Goal: Task Accomplishment & Management: Manage account settings

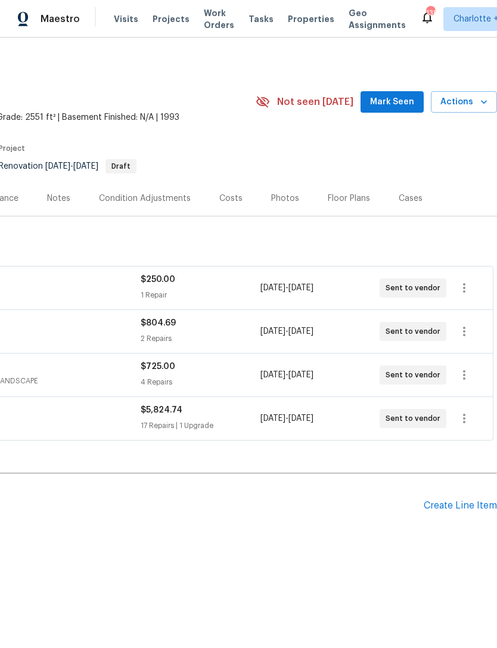
scroll to position [0, 177]
click at [463, 506] on div "Create Line Item" at bounding box center [460, 505] width 73 height 11
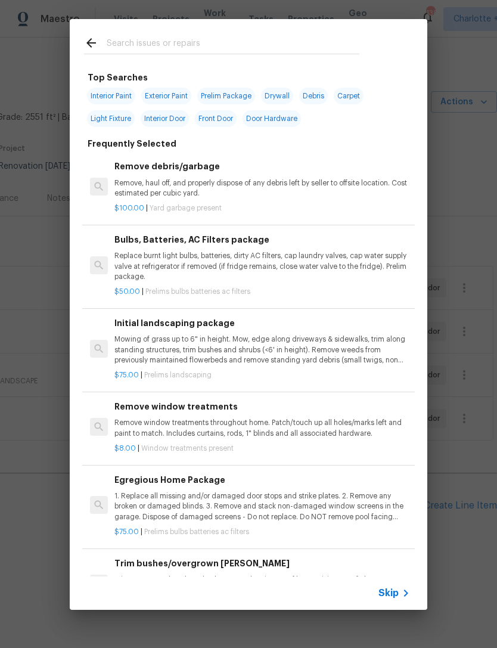
click at [190, 43] on input "text" at bounding box center [233, 45] width 253 height 18
type input "Extra"
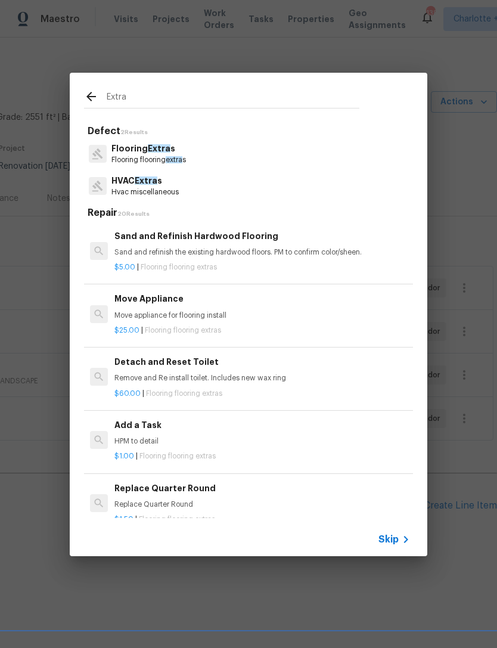
click at [181, 147] on p "Flooring Extra s" at bounding box center [149, 149] width 75 height 13
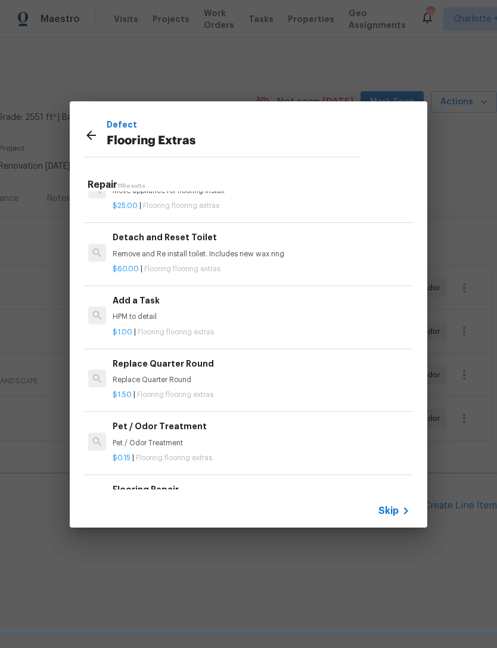
scroll to position [96, 2]
click at [142, 302] on h6 "Add a Task" at bounding box center [261, 300] width 296 height 13
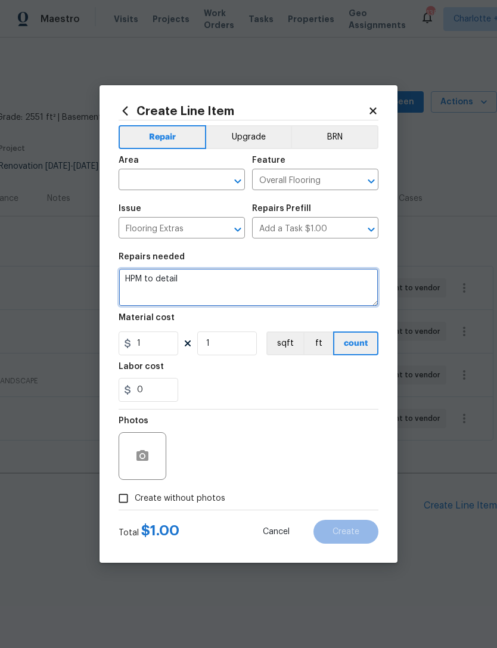
click at [196, 280] on textarea "HPM to detail" at bounding box center [249, 287] width 260 height 38
type textarea "H"
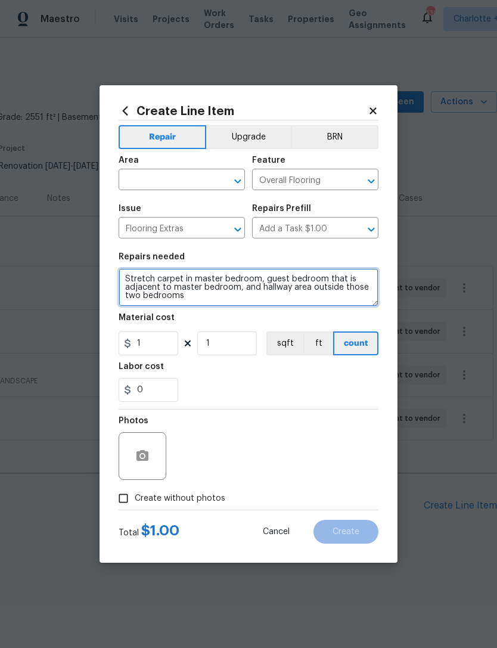
type textarea "Stretch carpet in master bedroom, guest bedroom that is adjacent to master bedr…"
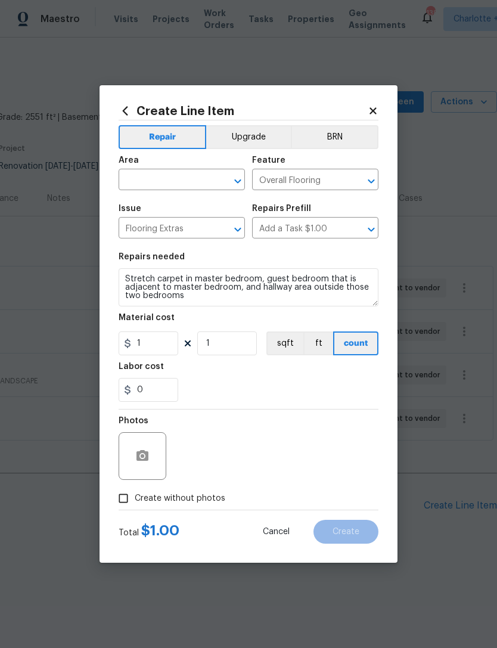
click at [197, 185] on input "text" at bounding box center [165, 181] width 93 height 18
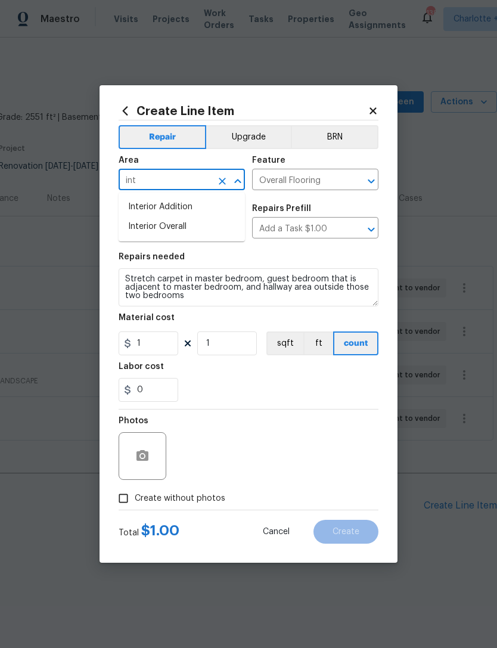
click at [211, 227] on li "Interior Overall" at bounding box center [182, 227] width 126 height 20
type input "Interior Overall"
click at [160, 348] on input "1" at bounding box center [149, 344] width 60 height 24
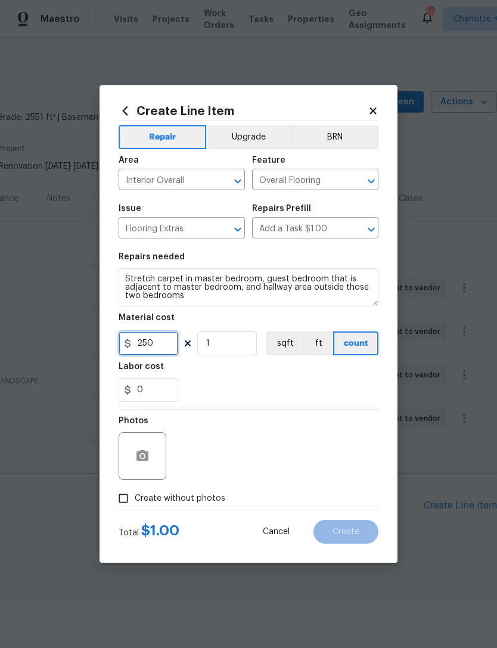
type input "250"
click at [350, 391] on div "0" at bounding box center [249, 390] width 260 height 24
click at [115, 498] on input "Create without photos" at bounding box center [123, 498] width 23 height 23
checkbox input "true"
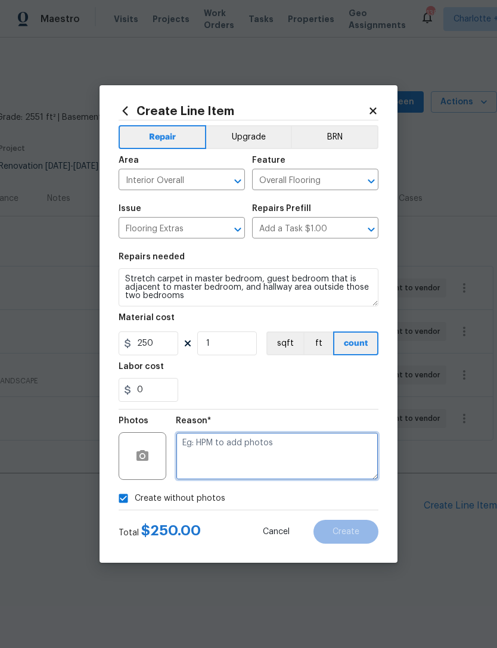
click at [333, 449] on textarea at bounding box center [277, 456] width 203 height 48
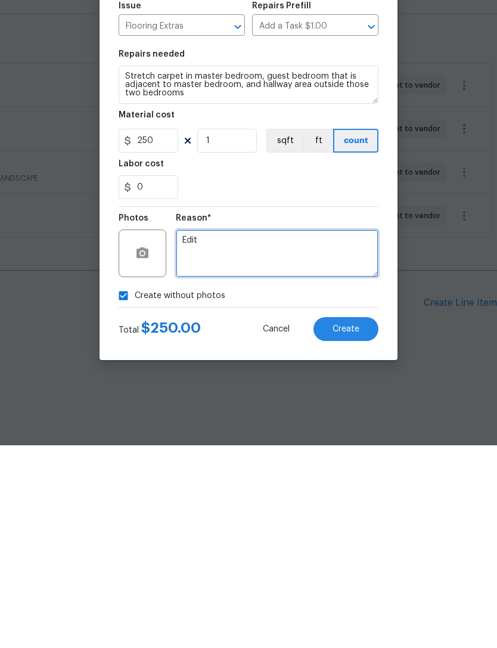
type textarea "Edit"
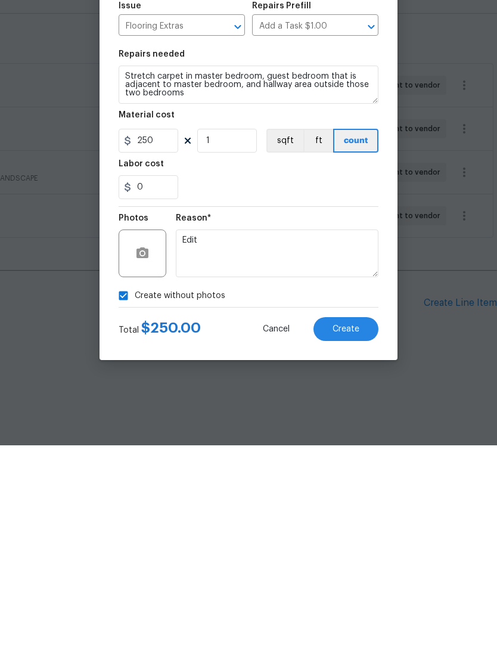
click at [357, 528] on span "Create" at bounding box center [346, 532] width 27 height 9
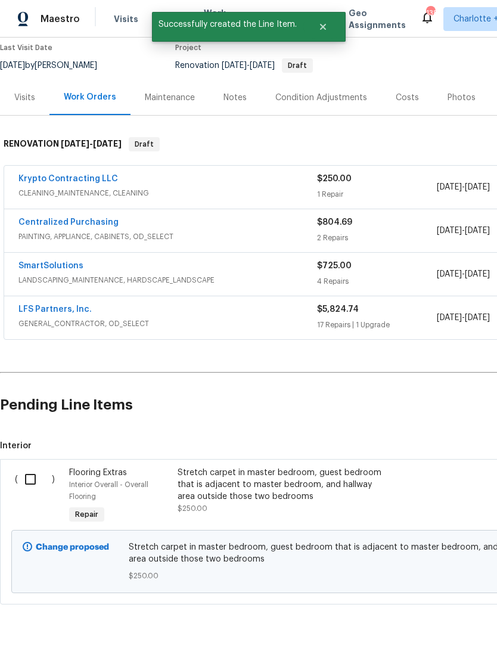
scroll to position [101, 0]
click at [30, 467] on input "checkbox" at bounding box center [35, 479] width 34 height 25
checkbox input "true"
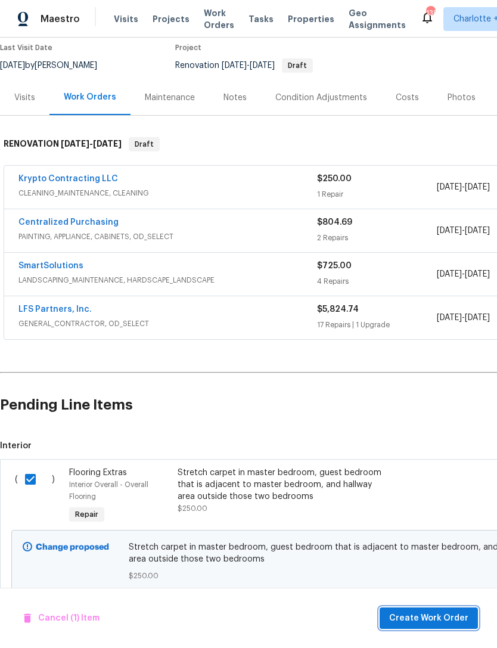
click at [444, 617] on span "Create Work Order" at bounding box center [428, 618] width 79 height 15
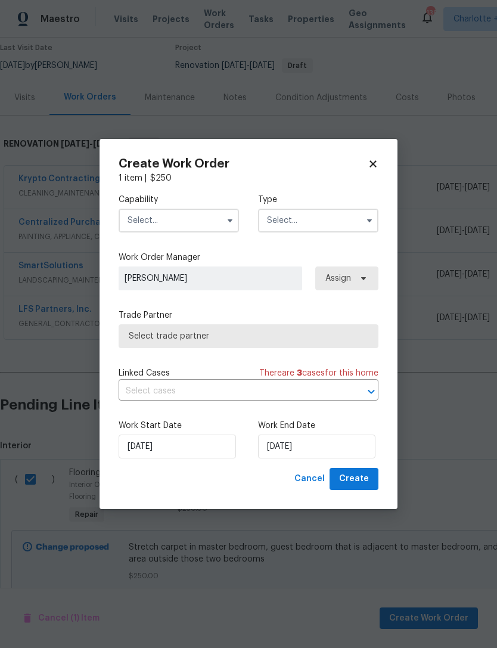
click at [197, 218] on input "text" at bounding box center [179, 221] width 120 height 24
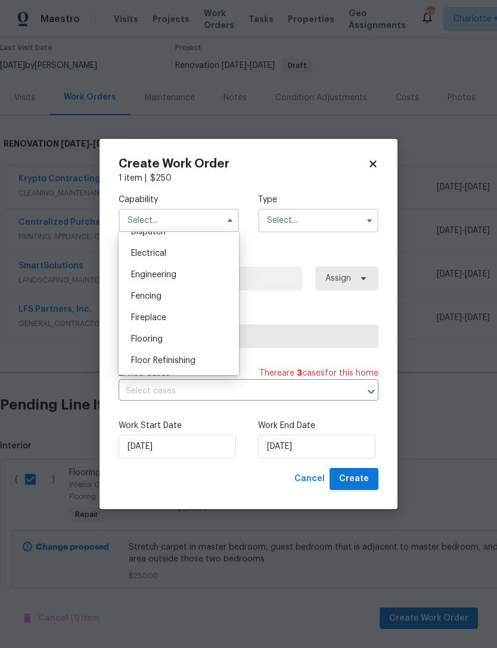
scroll to position [370, 0]
click at [151, 336] on span "Flooring" at bounding box center [147, 339] width 32 height 8
type input "Flooring"
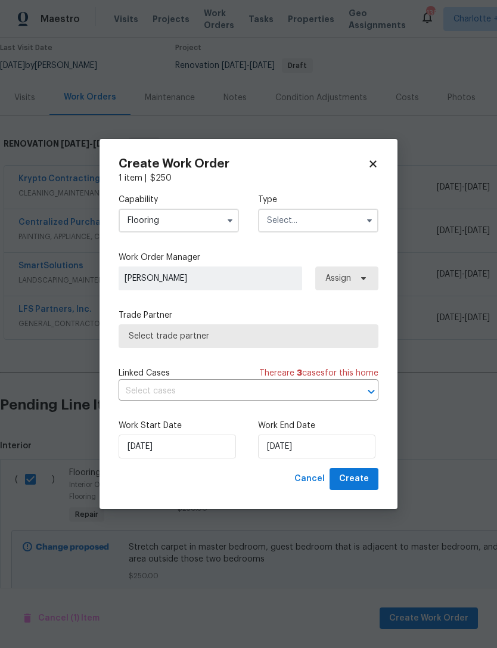
click at [309, 219] on input "text" at bounding box center [318, 221] width 120 height 24
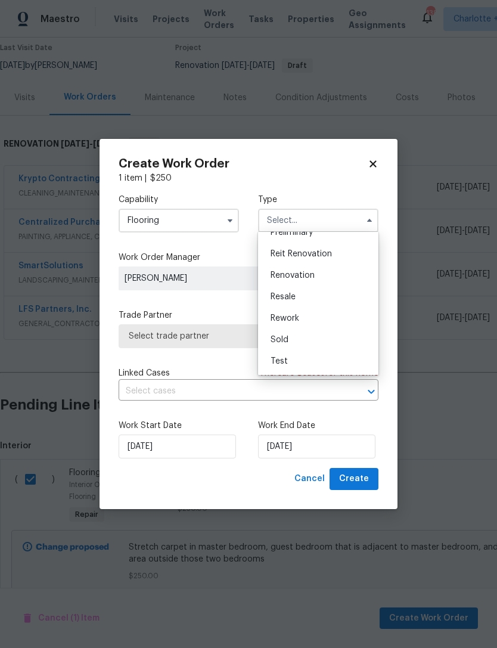
scroll to position [271, 0]
click at [311, 274] on span "Renovation" at bounding box center [293, 275] width 44 height 8
type input "Renovation"
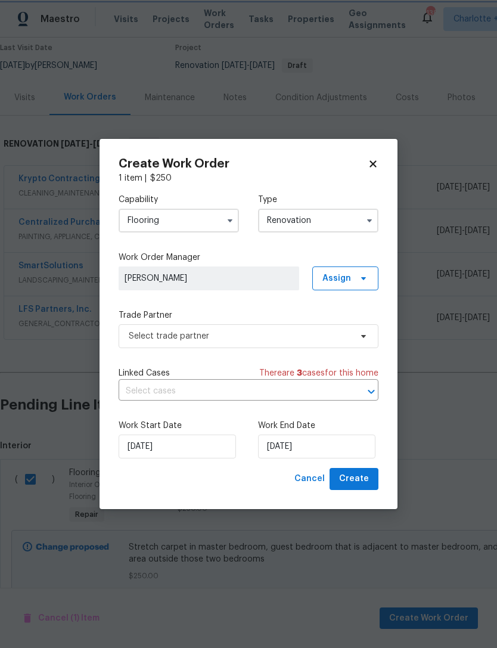
scroll to position [0, 0]
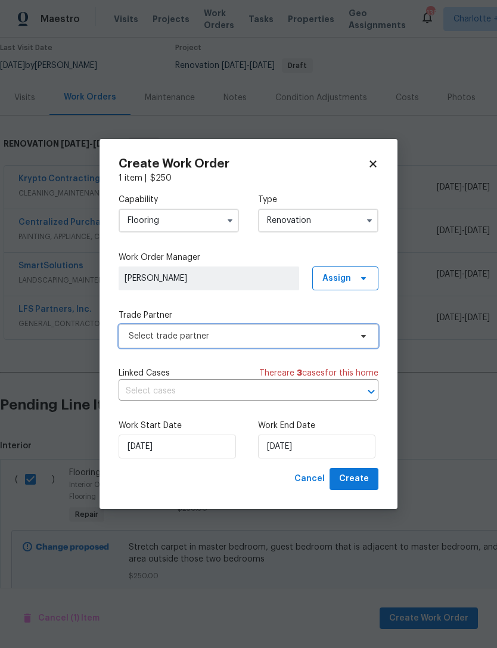
click at [249, 339] on span "Select trade partner" at bounding box center [240, 336] width 222 height 12
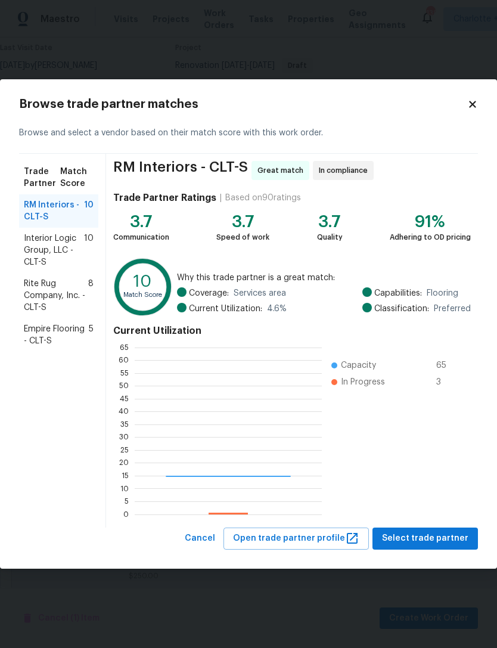
scroll to position [167, 187]
click at [75, 289] on span "Rite Rug Company, Inc. - CLT-S" at bounding box center [56, 296] width 64 height 36
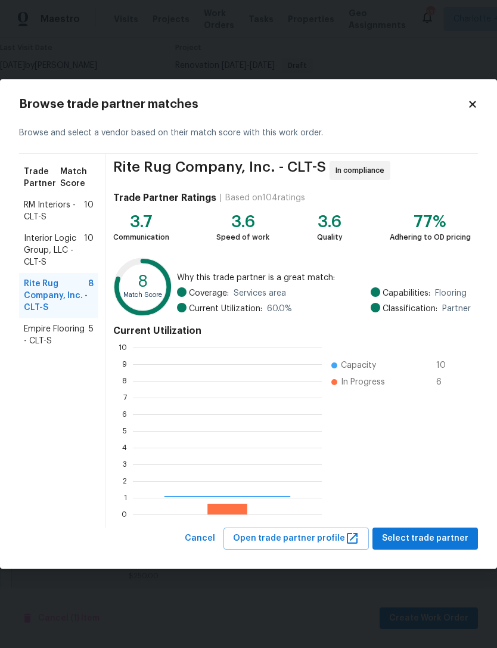
scroll to position [167, 189]
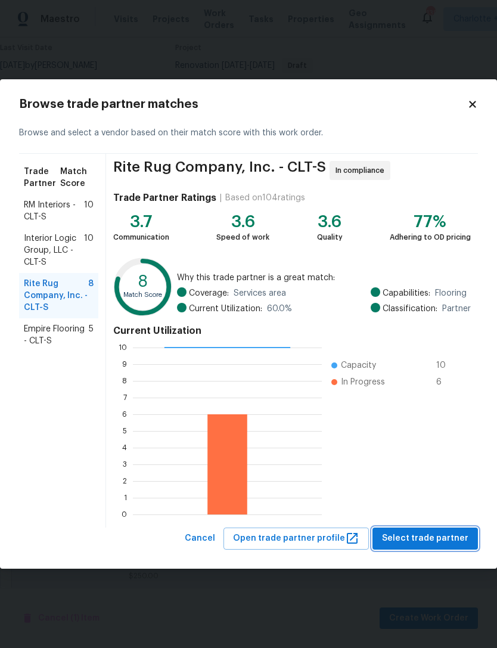
click at [434, 534] on span "Select trade partner" at bounding box center [425, 538] width 86 height 15
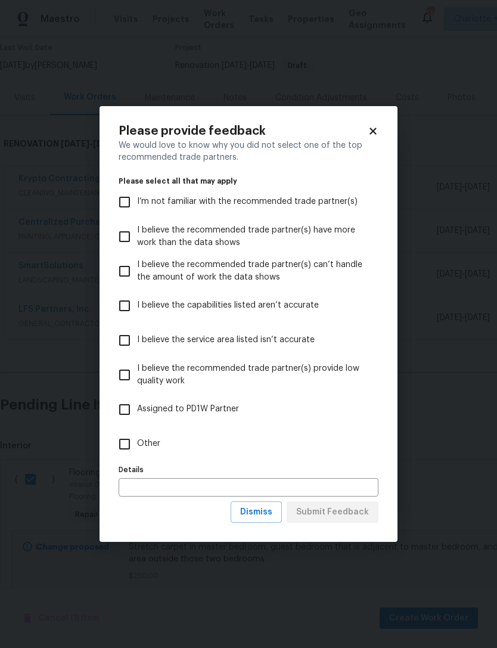
click at [373, 120] on div "Please provide feedback We would love to know why you did not select one of the…" at bounding box center [249, 324] width 298 height 437
click at [376, 128] on icon at bounding box center [373, 131] width 7 height 7
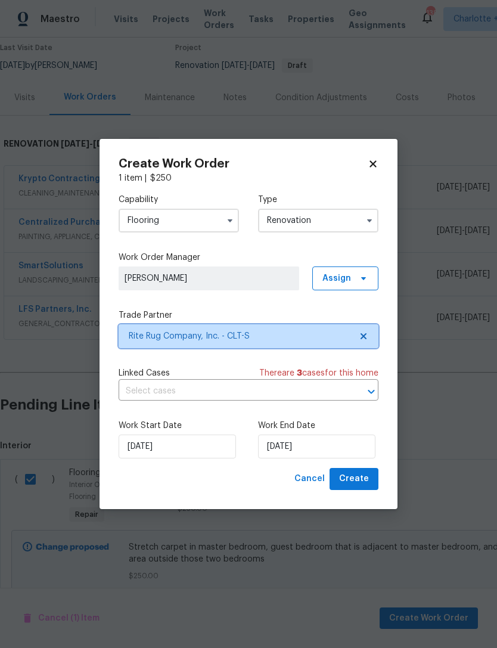
click at [364, 335] on icon at bounding box center [364, 336] width 6 height 6
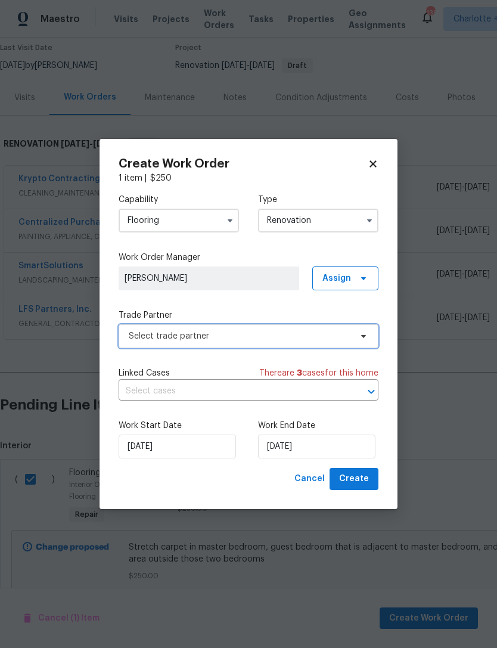
click at [331, 336] on span "Select trade partner" at bounding box center [240, 336] width 222 height 12
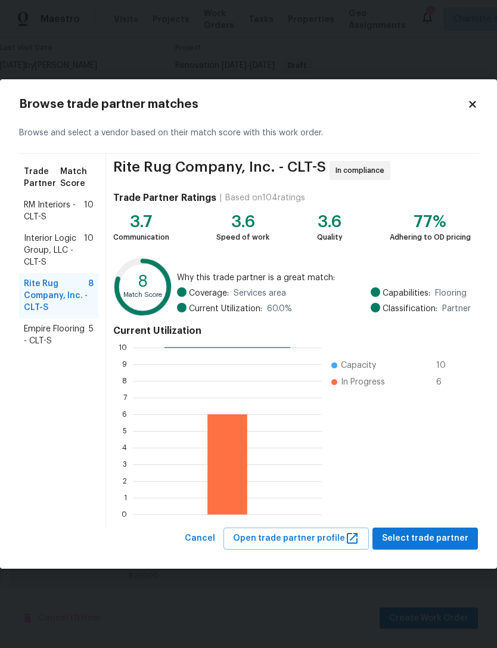
click at [78, 212] on span "RM Interiors - CLT-S" at bounding box center [54, 211] width 60 height 24
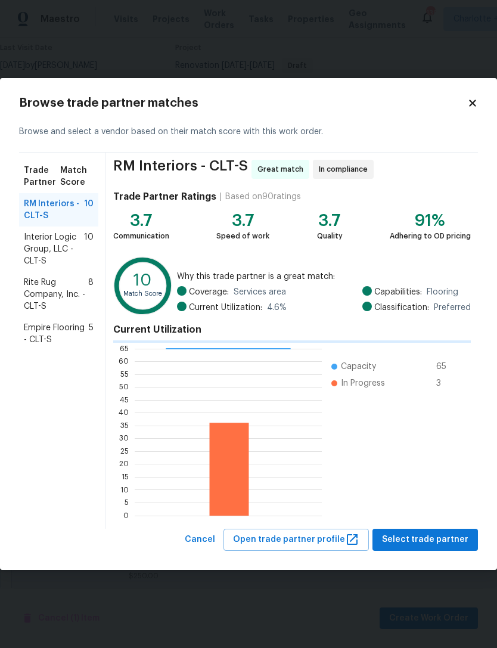
scroll to position [167, 187]
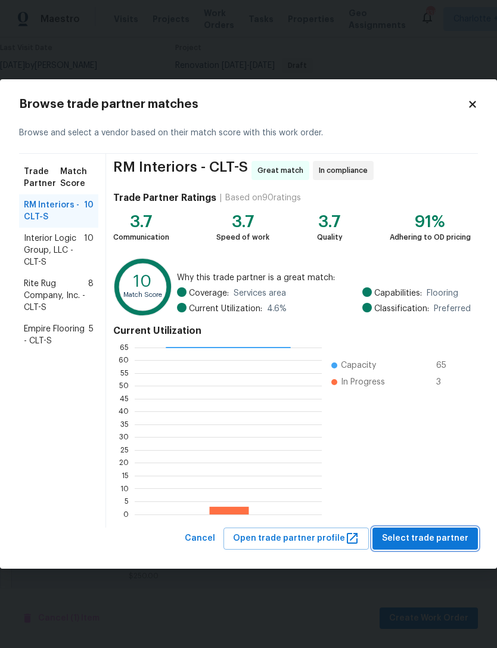
click at [449, 530] on button "Select trade partner" at bounding box center [426, 539] width 106 height 22
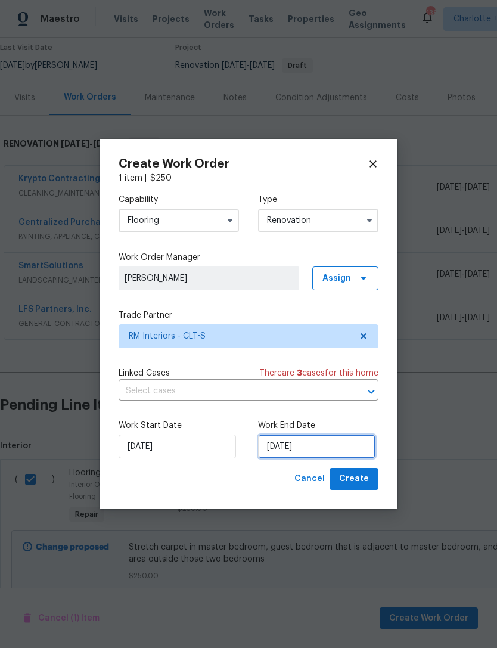
click at [308, 443] on input "[DATE]" at bounding box center [317, 447] width 118 height 24
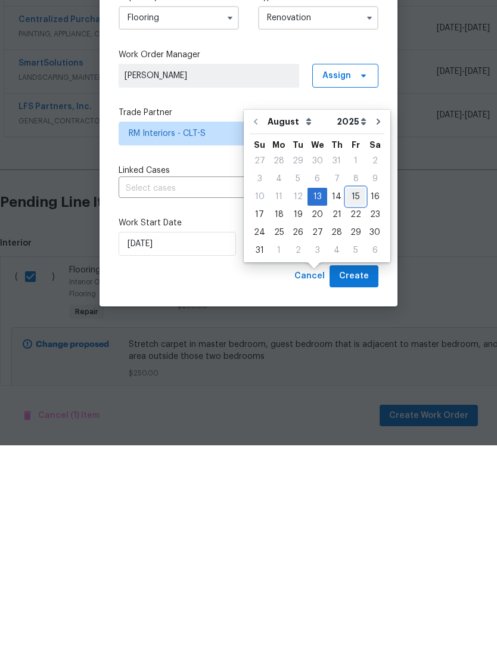
click at [351, 391] on div "15" at bounding box center [356, 399] width 19 height 17
type input "[DATE]"
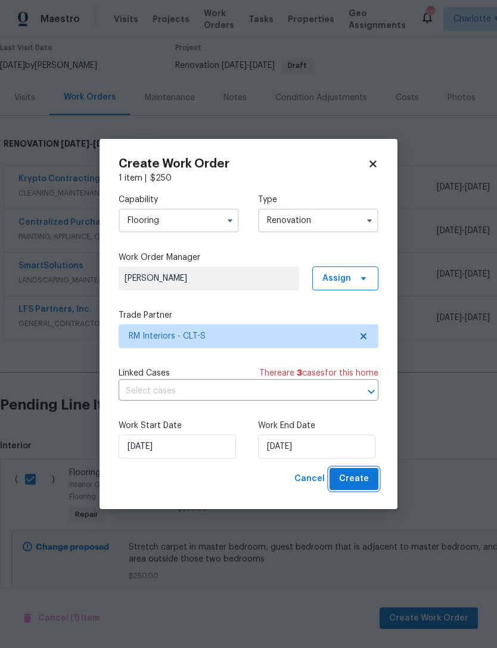
click at [367, 481] on span "Create" at bounding box center [354, 479] width 30 height 15
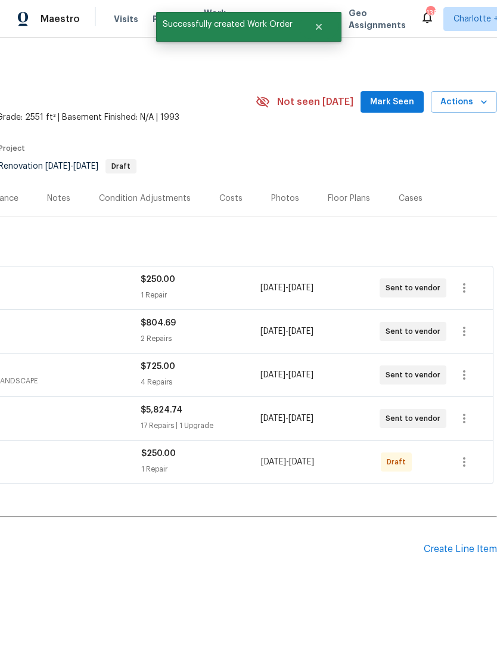
scroll to position [0, 177]
click at [471, 455] on icon "button" at bounding box center [464, 462] width 14 height 14
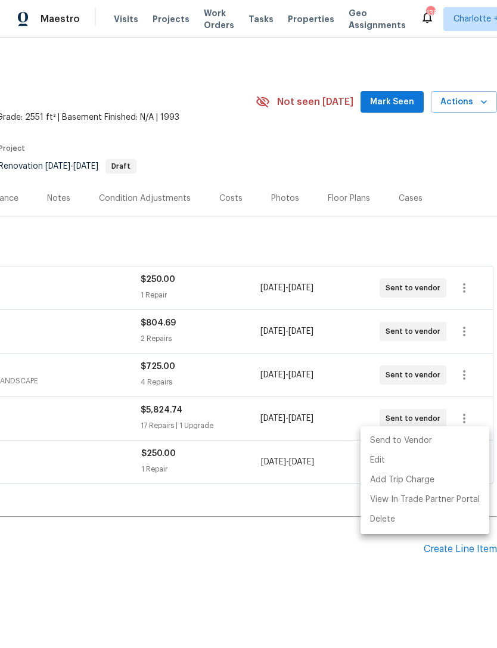
click at [416, 438] on li "Send to Vendor" at bounding box center [425, 441] width 129 height 20
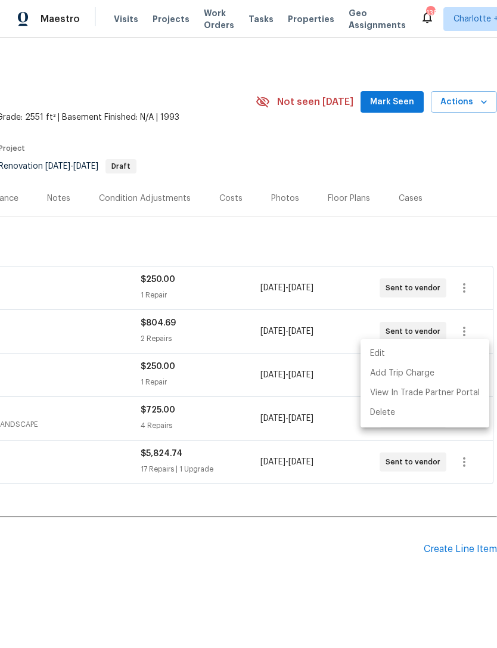
click at [469, 527] on div at bounding box center [248, 324] width 497 height 648
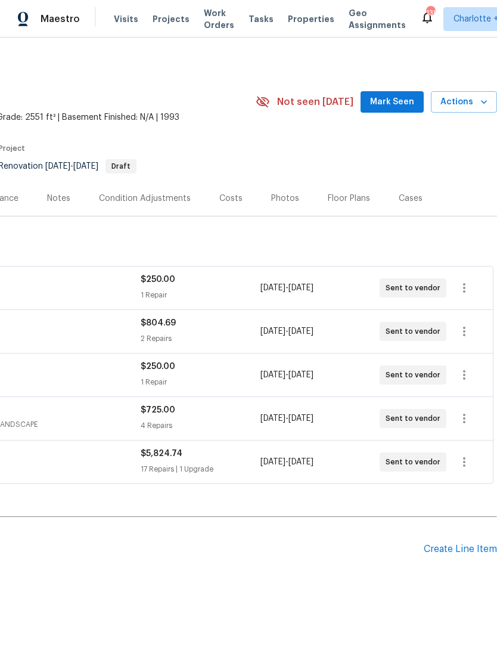
click at [457, 544] on div "Create Line Item" at bounding box center [460, 549] width 73 height 11
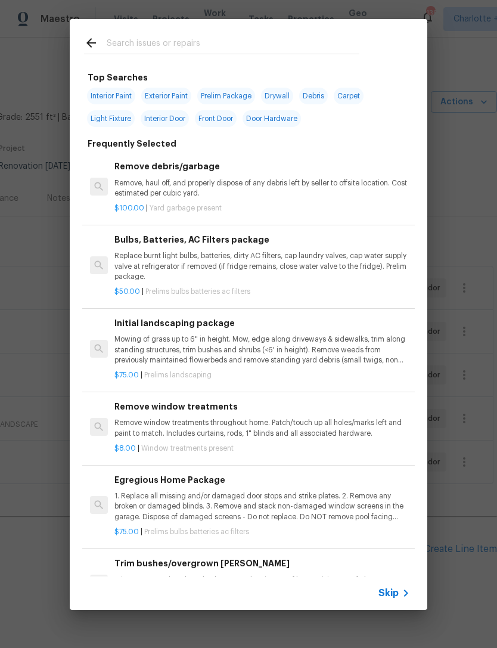
click at [172, 48] on input "text" at bounding box center [233, 45] width 253 height 18
type input "Pool"
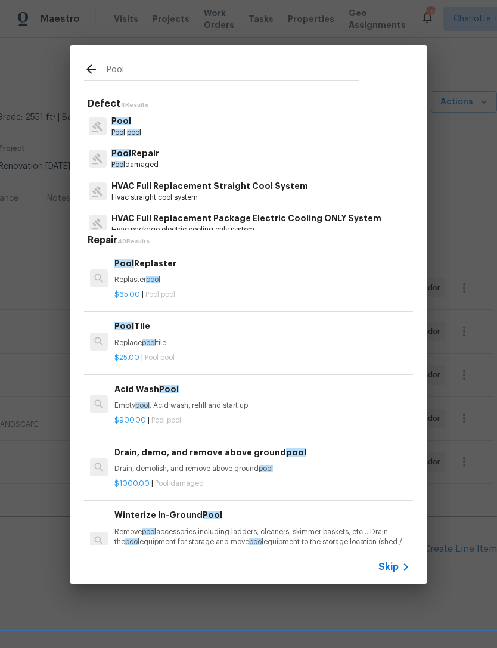
click at [141, 121] on p "Pool" at bounding box center [127, 121] width 30 height 13
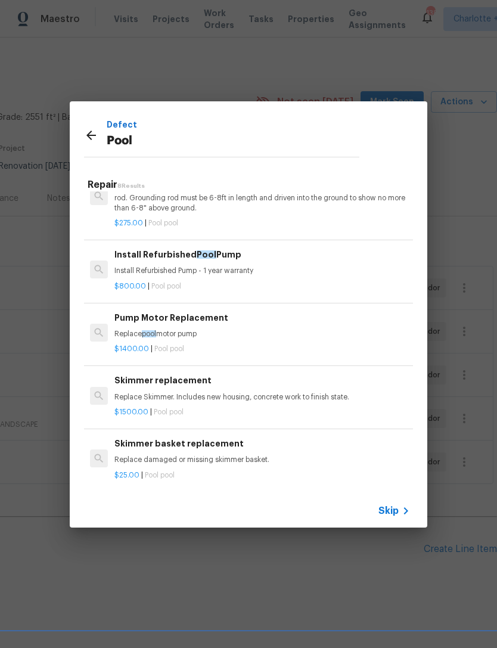
scroll to position [225, 0]
click at [89, 138] on icon at bounding box center [91, 136] width 10 height 10
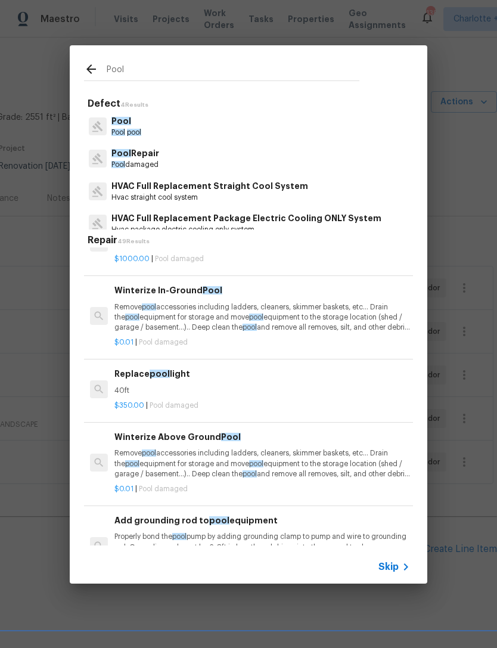
click at [140, 158] on p "Pool Repair" at bounding box center [136, 153] width 48 height 13
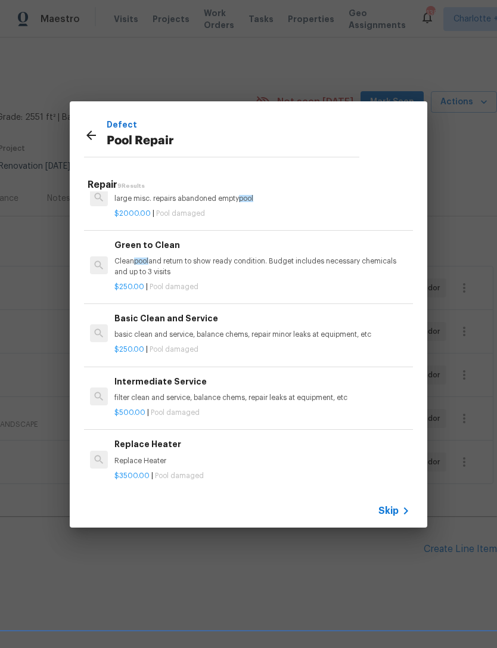
scroll to position [318, 0]
click at [194, 323] on div "Basic Clean and Service basic clean and service, balance chems, repair minor le…" at bounding box center [263, 327] width 296 height 29
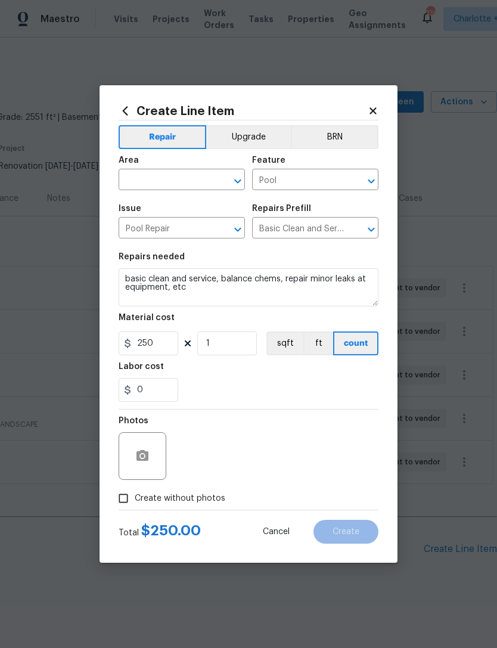
click at [183, 177] on input "text" at bounding box center [165, 181] width 93 height 18
click at [224, 219] on li "In-ground pool / Spa" at bounding box center [182, 229] width 126 height 20
type input "In-ground pool / Spa"
click at [224, 202] on span "Issue Pool Repair ​" at bounding box center [182, 221] width 126 height 48
click at [131, 495] on input "Create without photos" at bounding box center [123, 498] width 23 height 23
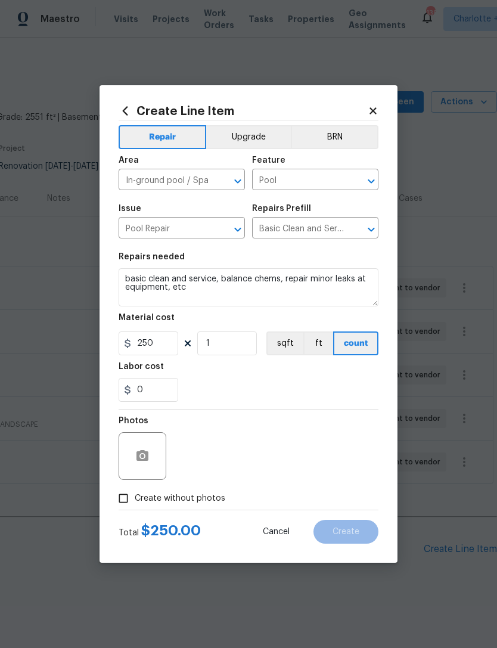
checkbox input "true"
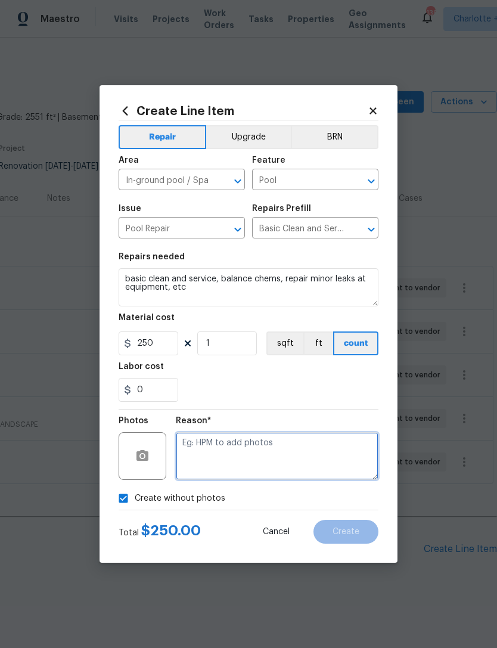
click at [257, 456] on textarea at bounding box center [277, 456] width 203 height 48
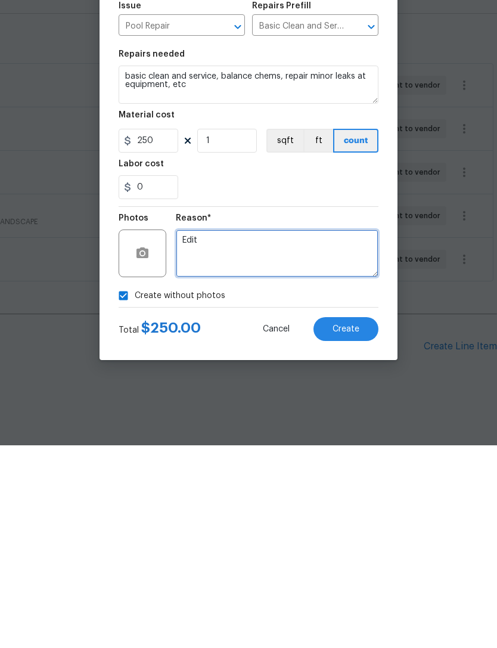
type textarea "Edit"
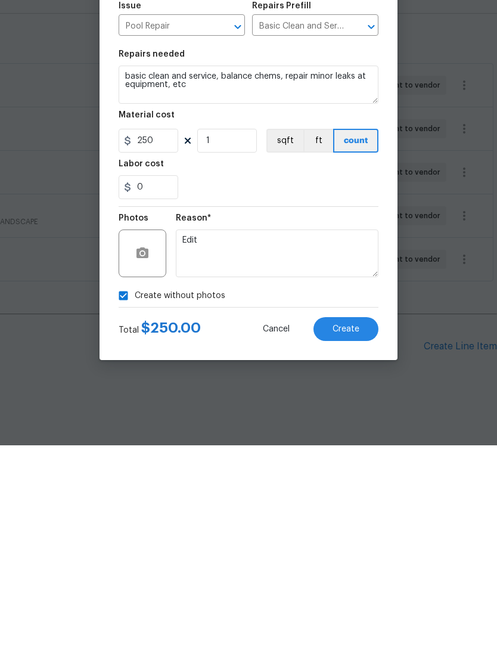
click at [356, 528] on span "Create" at bounding box center [346, 532] width 27 height 9
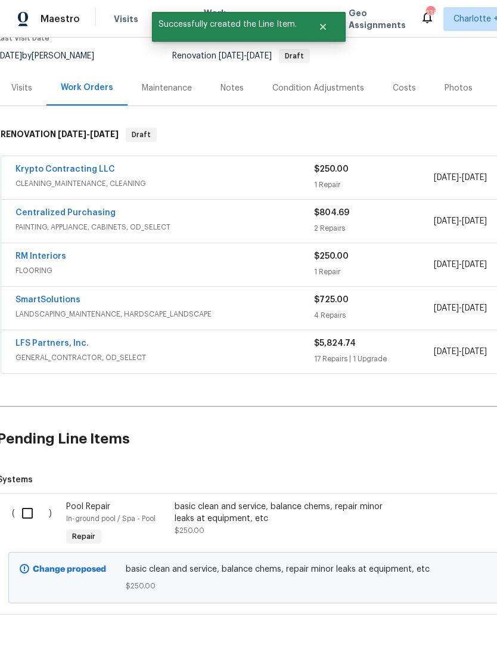
scroll to position [112, 4]
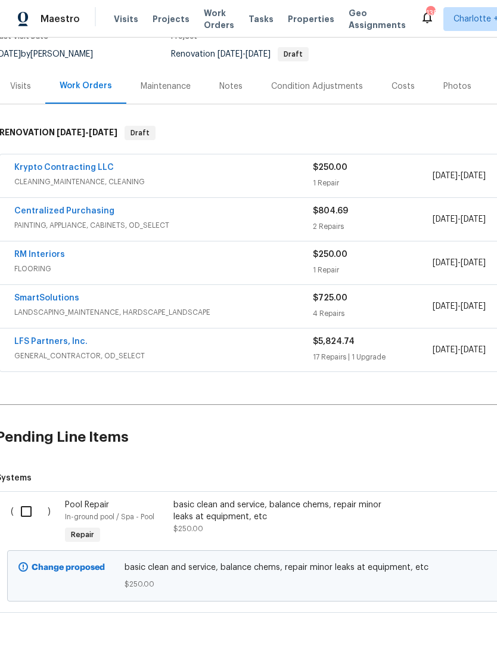
click at [23, 499] on input "checkbox" at bounding box center [31, 511] width 34 height 25
checkbox input "true"
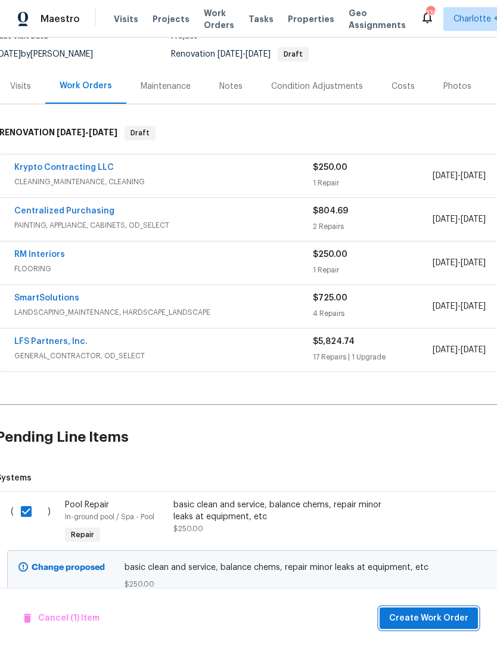
click at [441, 616] on span "Create Work Order" at bounding box center [428, 618] width 79 height 15
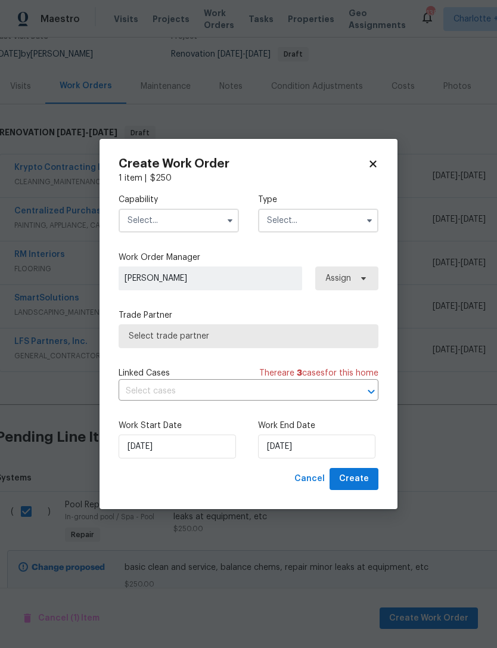
click at [196, 214] on input "text" at bounding box center [179, 221] width 120 height 24
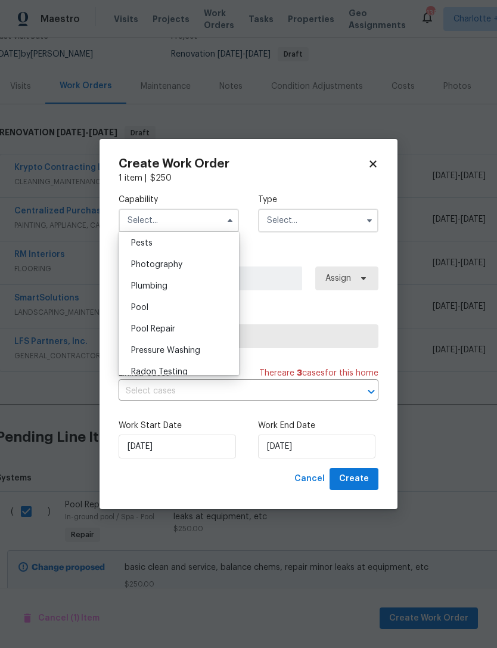
scroll to position [1034, 0]
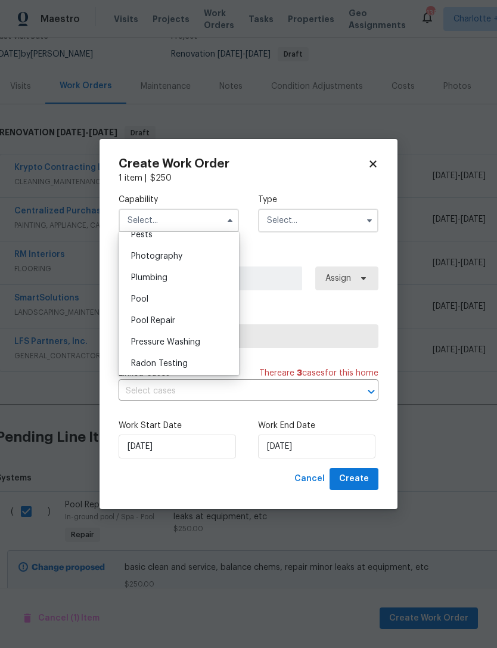
click at [143, 298] on span "Pool" at bounding box center [139, 299] width 17 height 8
type input "Pool"
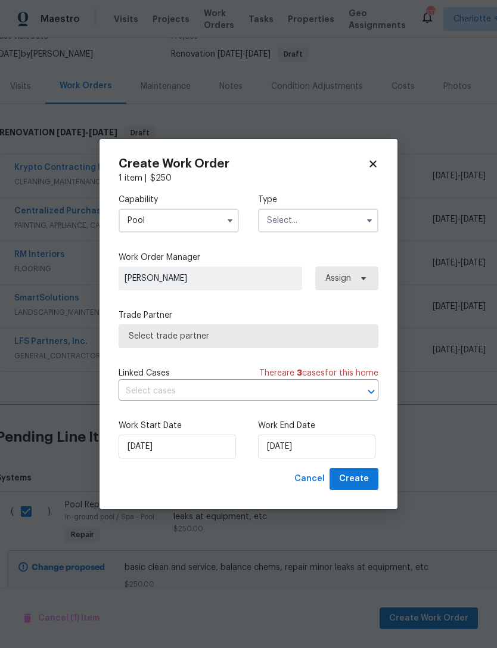
click at [325, 220] on input "text" at bounding box center [318, 221] width 120 height 24
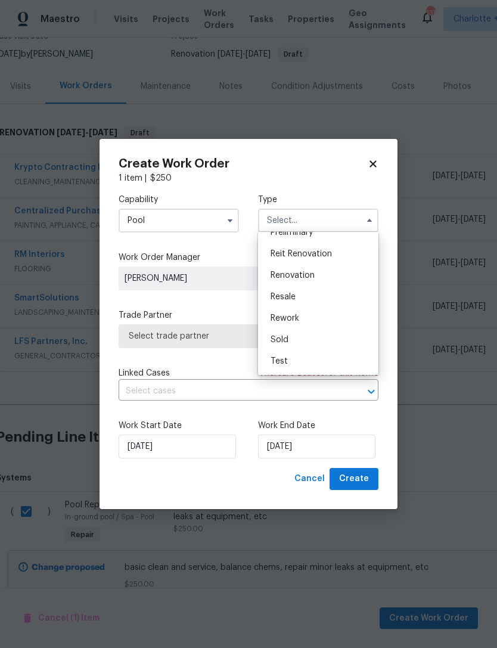
scroll to position [271, 0]
click at [305, 276] on span "Renovation" at bounding box center [293, 275] width 44 height 8
type input "Renovation"
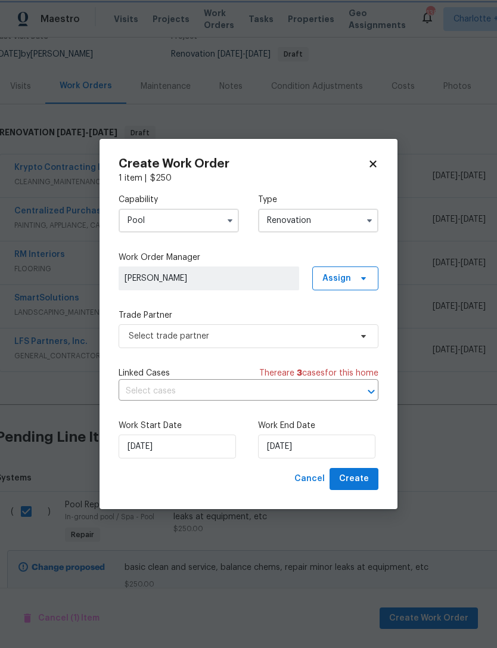
scroll to position [0, 0]
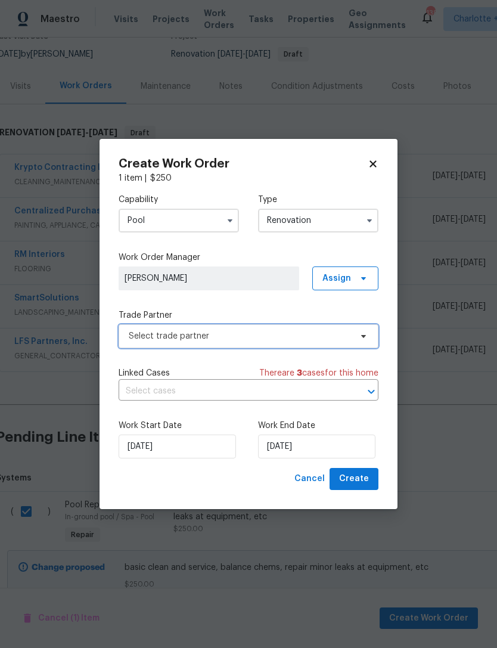
click at [344, 336] on span "Select trade partner" at bounding box center [240, 336] width 222 height 12
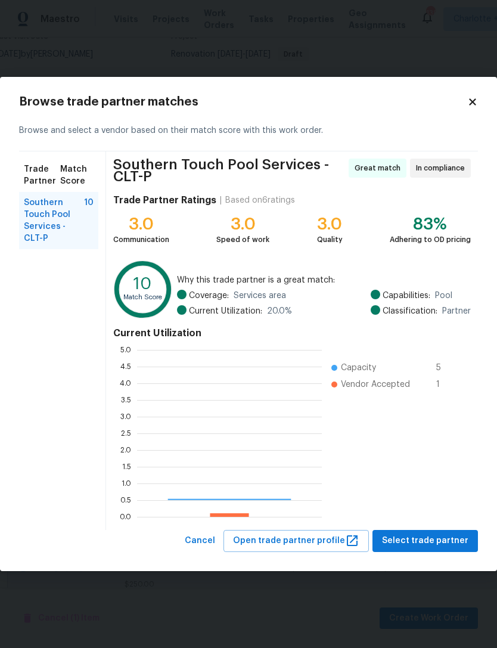
scroll to position [167, 185]
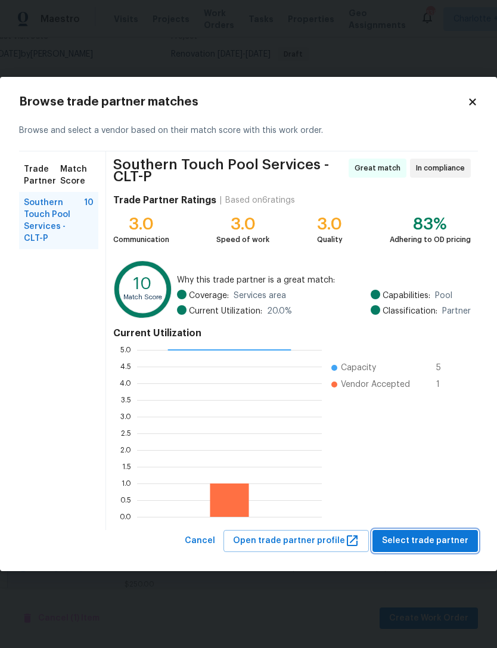
click at [429, 536] on span "Select trade partner" at bounding box center [425, 541] width 86 height 15
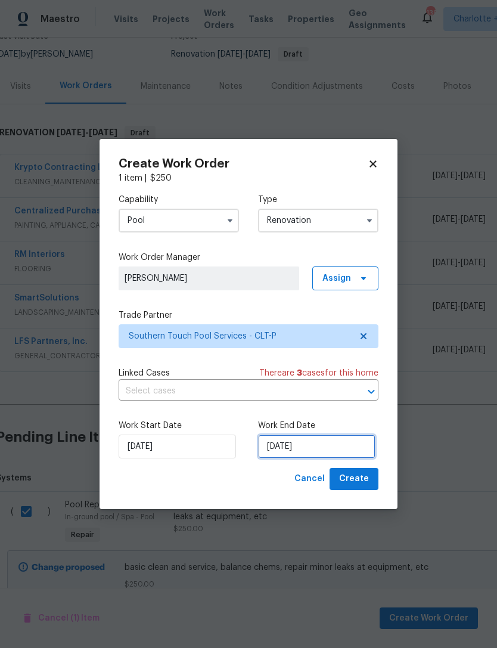
click at [327, 448] on input "[DATE]" at bounding box center [317, 447] width 118 height 24
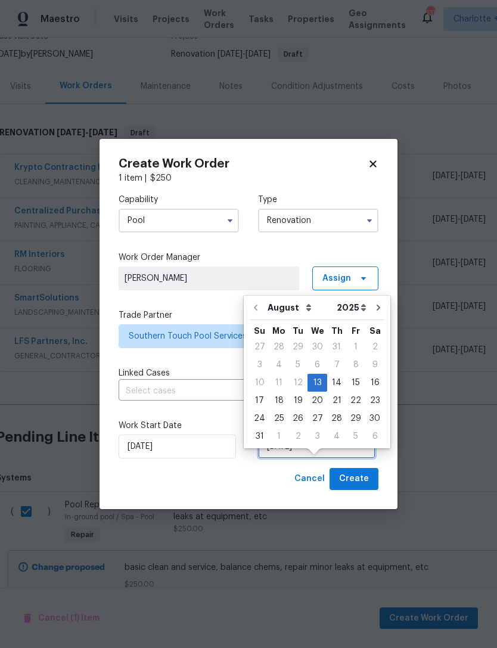
scroll to position [38, 0]
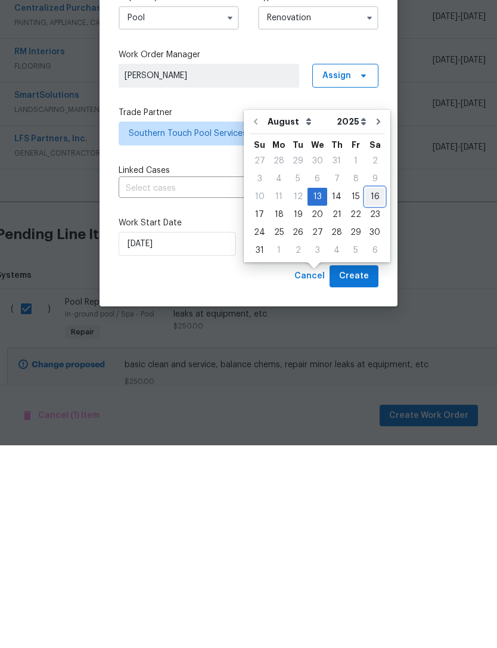
click at [374, 391] on div "16" at bounding box center [375, 399] width 19 height 17
type input "[DATE]"
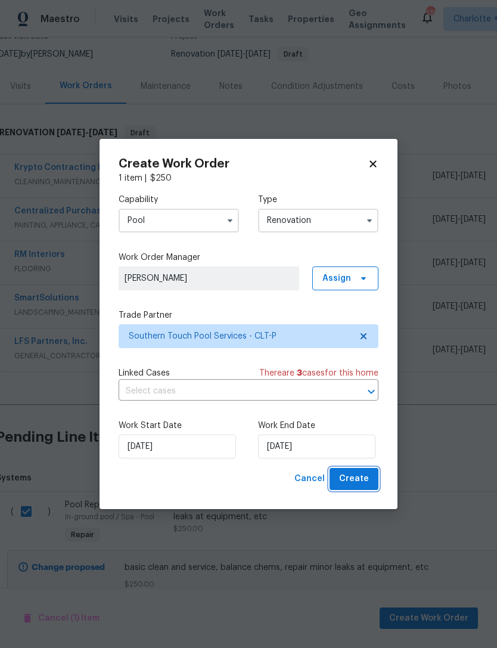
click at [361, 483] on span "Create" at bounding box center [354, 479] width 30 height 15
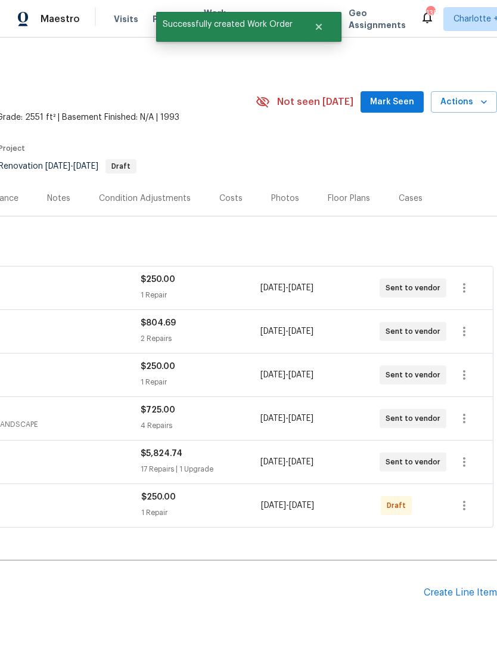
scroll to position [0, 177]
click at [470, 499] on icon "button" at bounding box center [464, 506] width 14 height 14
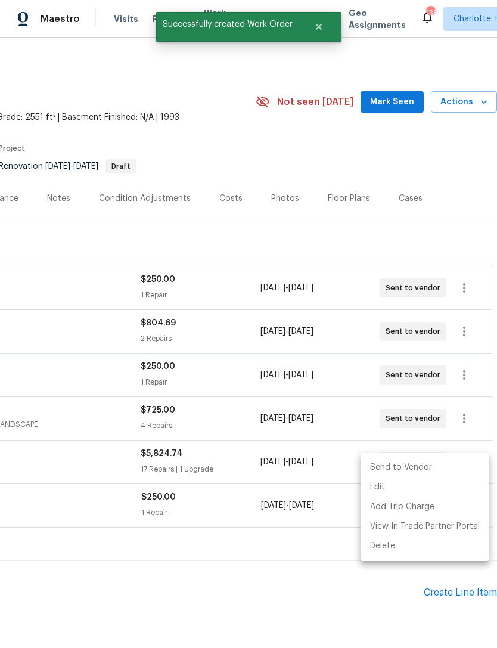
click at [426, 464] on li "Send to Vendor" at bounding box center [425, 468] width 129 height 20
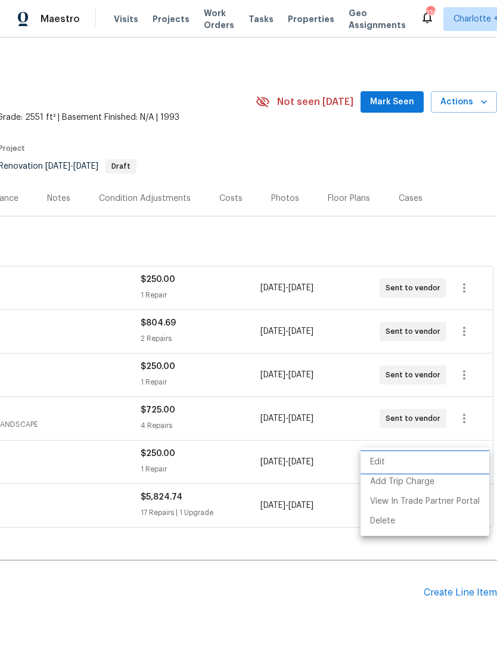
scroll to position [0, 0]
click at [166, 20] on div at bounding box center [248, 324] width 497 height 648
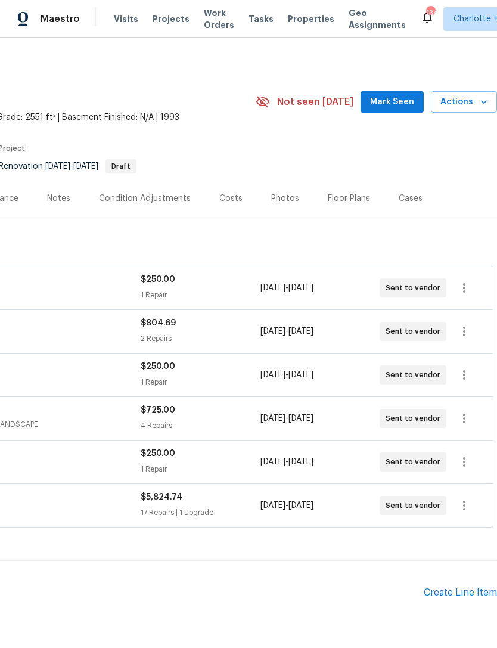
click at [171, 20] on span "Projects" at bounding box center [171, 19] width 37 height 12
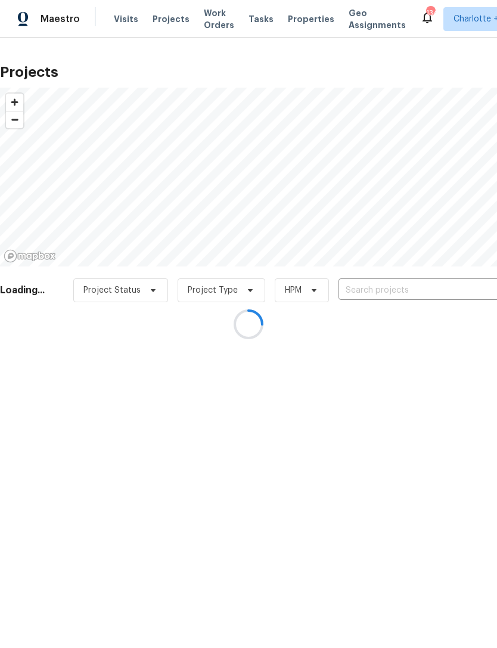
click at [384, 289] on div at bounding box center [248, 324] width 497 height 648
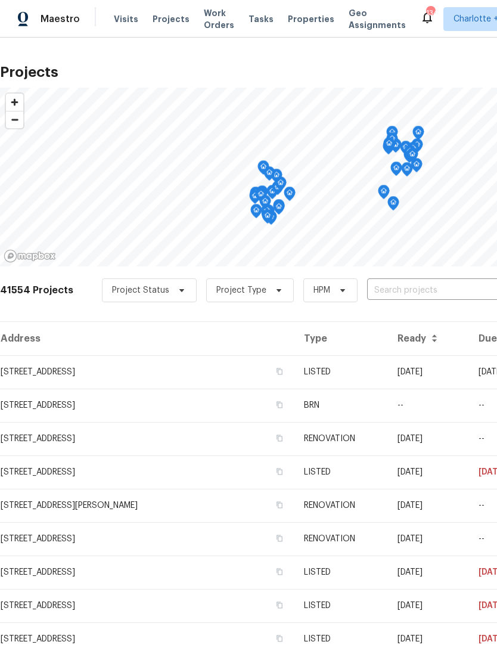
click at [398, 283] on input "text" at bounding box center [435, 291] width 137 height 18
type input "1184 lem"
click at [455, 324] on li "[STREET_ADDRESS]" at bounding box center [407, 318] width 174 height 20
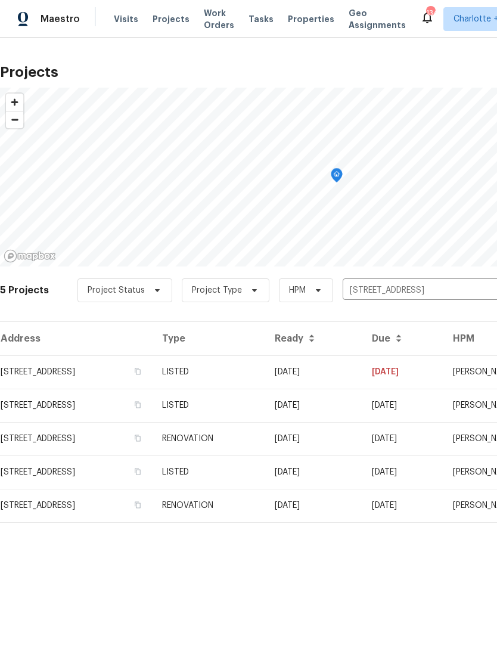
click at [265, 376] on td "LISTED" at bounding box center [209, 371] width 113 height 33
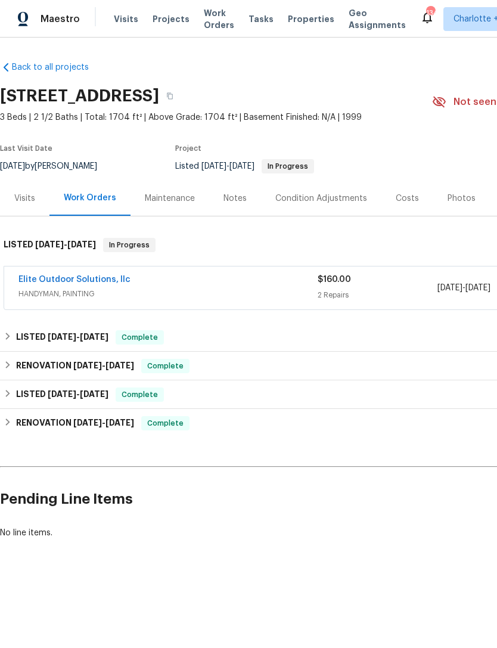
click at [47, 280] on link "Elite Outdoor Solutions, llc" at bounding box center [74, 280] width 112 height 8
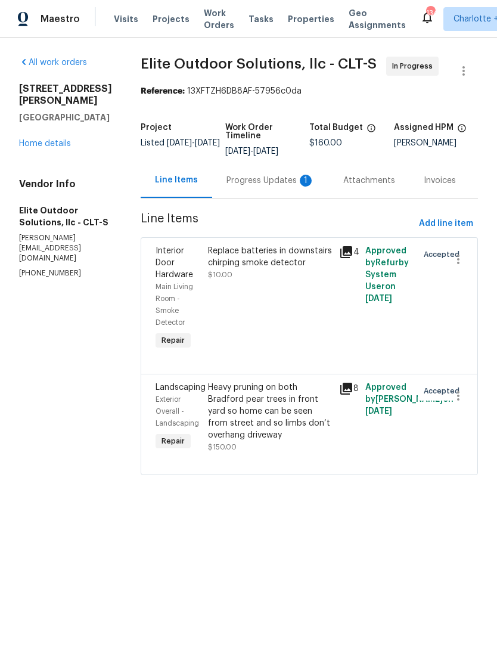
click at [276, 255] on div "Replace batteries in downstairs chirping smoke detector" at bounding box center [270, 257] width 124 height 24
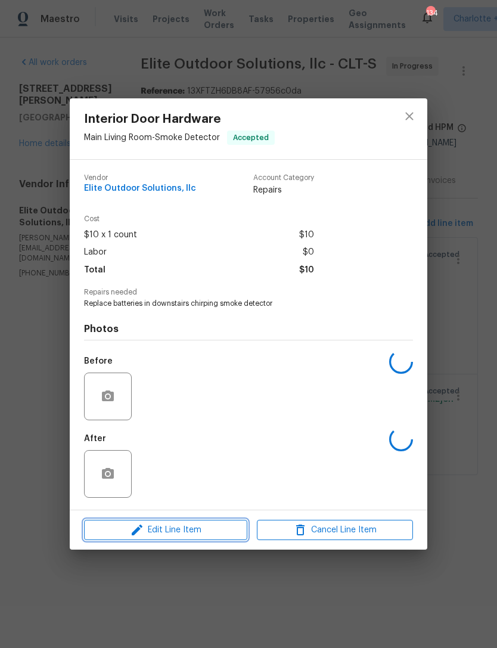
click at [210, 534] on span "Edit Line Item" at bounding box center [166, 530] width 156 height 15
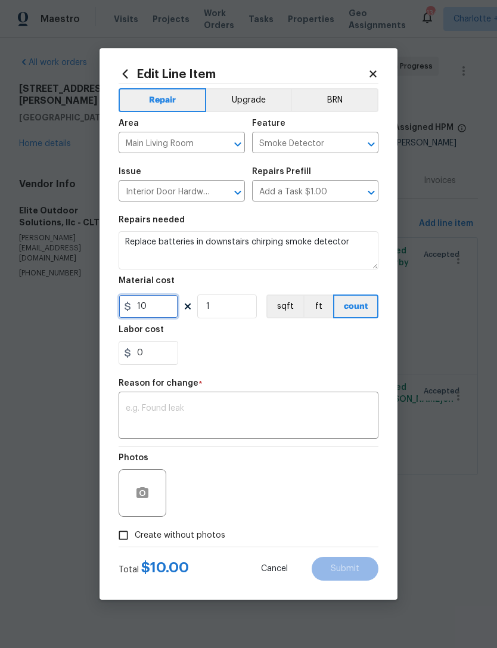
click at [160, 309] on input "10" at bounding box center [149, 307] width 60 height 24
type input "75"
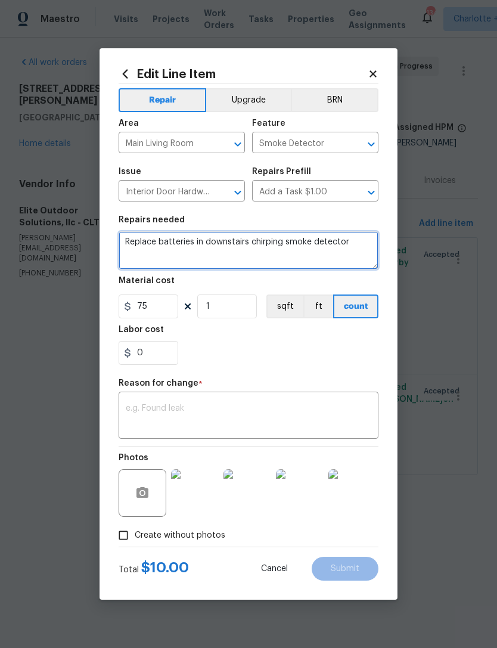
click at [208, 246] on textarea "Replace batteries in downstairs chirping smoke detector" at bounding box center [249, 250] width 260 height 38
type textarea "Replace downstairs chirping smoke detector"
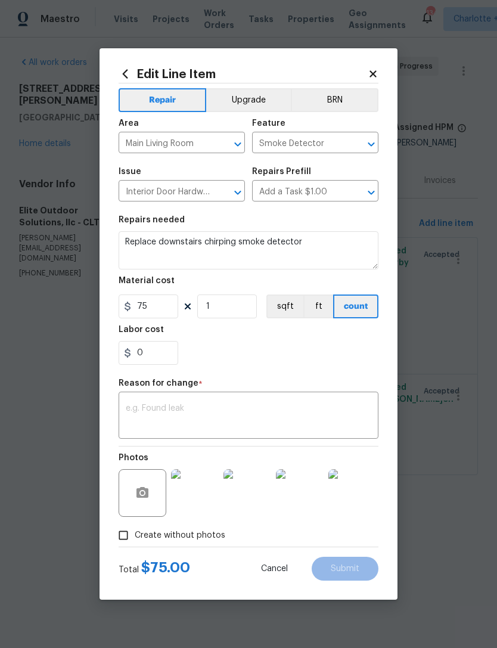
click at [360, 356] on div "0" at bounding box center [249, 353] width 260 height 24
click at [305, 413] on textarea at bounding box center [249, 416] width 246 height 25
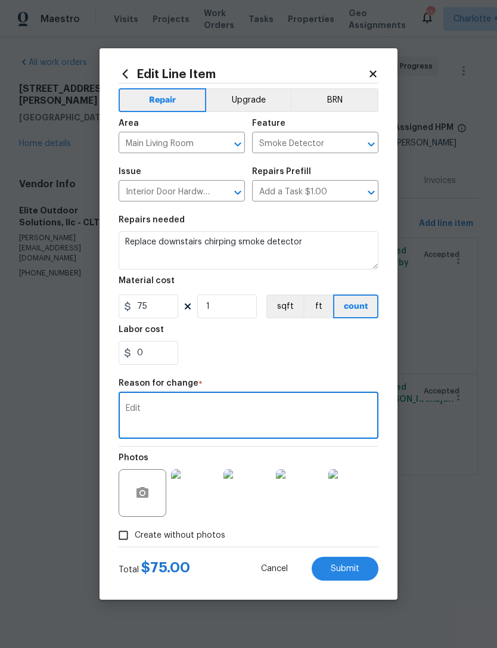
type textarea "Edit"
click at [358, 371] on section "Repairs needed Replace downstairs chirping smoke detector Material cost 75 1 sq…" at bounding box center [249, 290] width 260 height 163
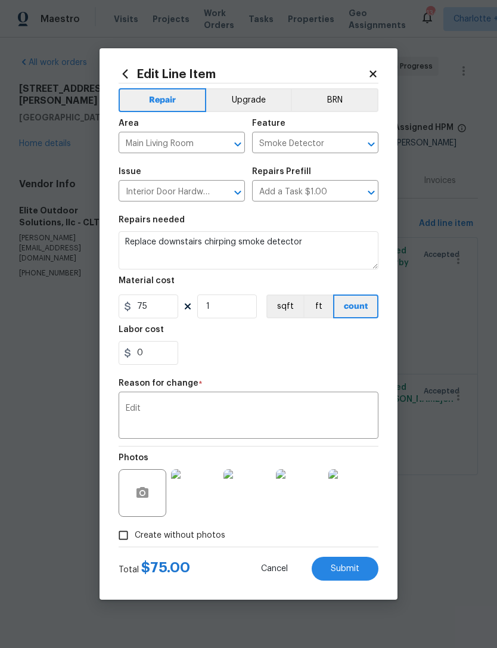
click at [355, 567] on span "Submit" at bounding box center [345, 569] width 29 height 9
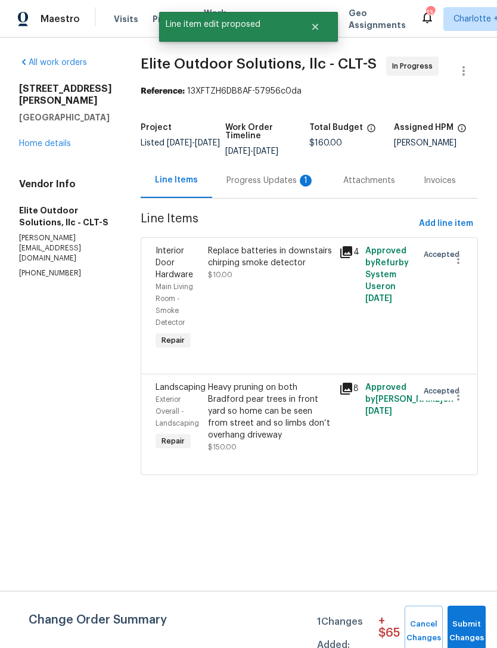
click at [298, 414] on div "Heavy pruning on both Bradford pear trees in front yard so home can be seen fro…" at bounding box center [270, 412] width 124 height 60
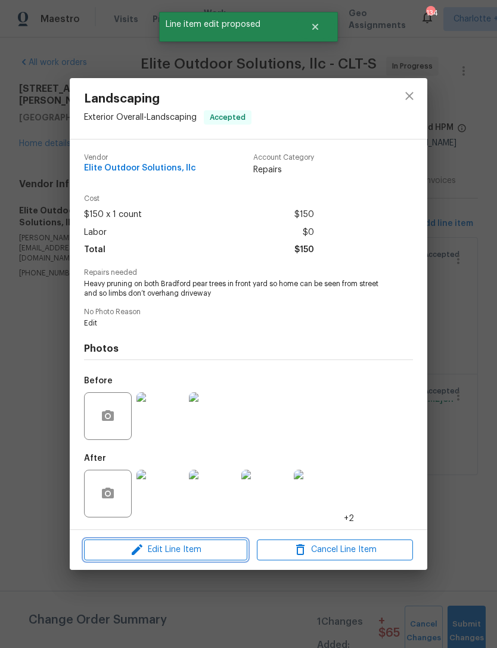
click at [197, 555] on span "Edit Line Item" at bounding box center [166, 550] width 156 height 15
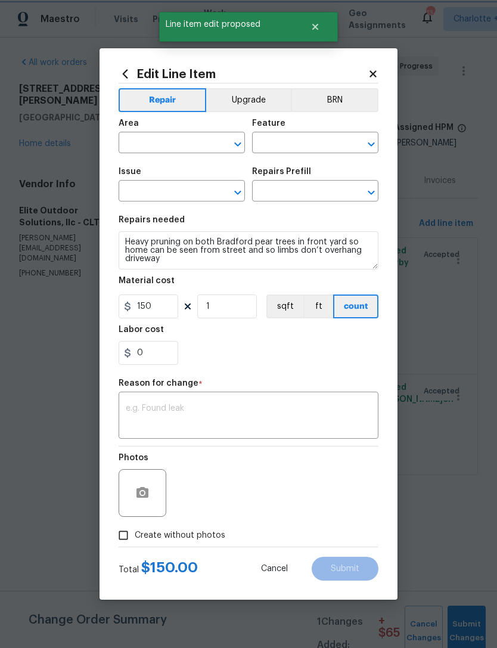
type input "Exterior Overall"
type input "Landscaping"
type input "Add a Task $1.00"
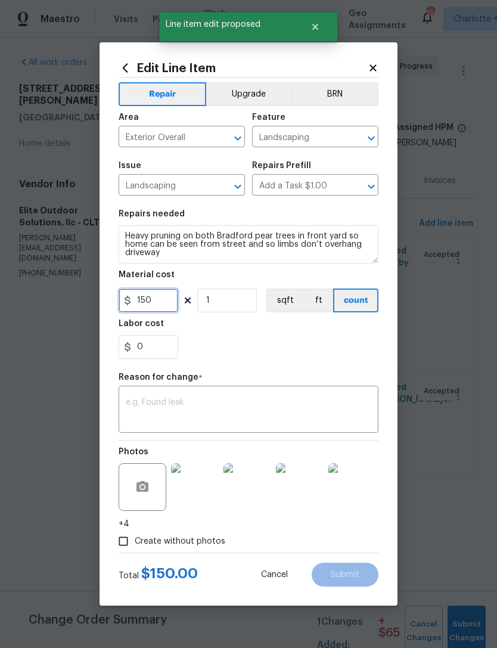
click at [158, 301] on input "150" at bounding box center [149, 301] width 60 height 24
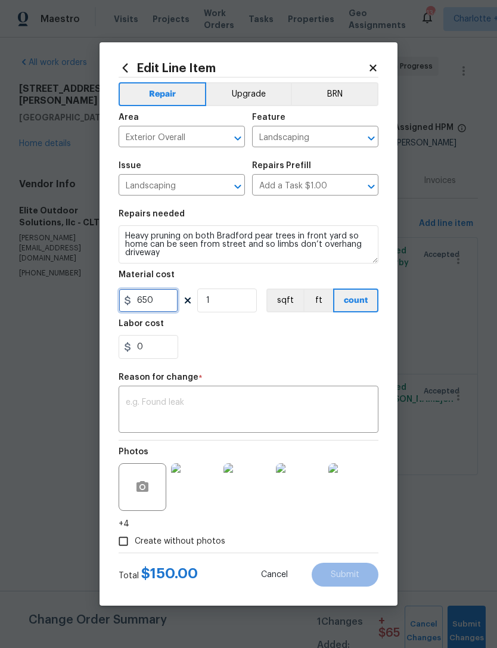
type input "650"
click at [338, 409] on textarea at bounding box center [249, 410] width 246 height 25
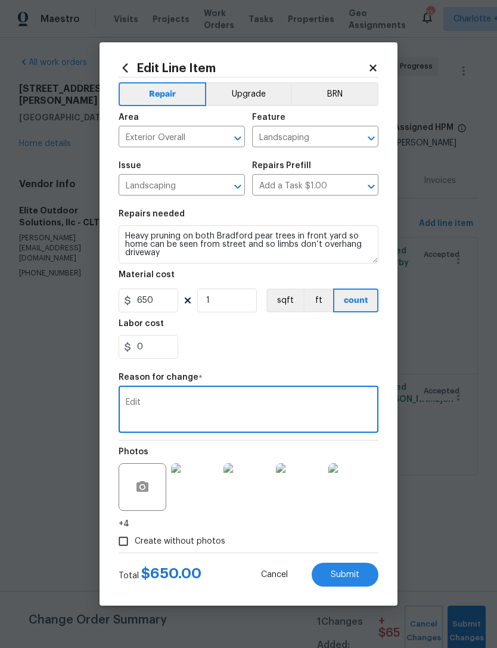
type textarea "Edit"
click at [348, 357] on div "0" at bounding box center [249, 347] width 260 height 24
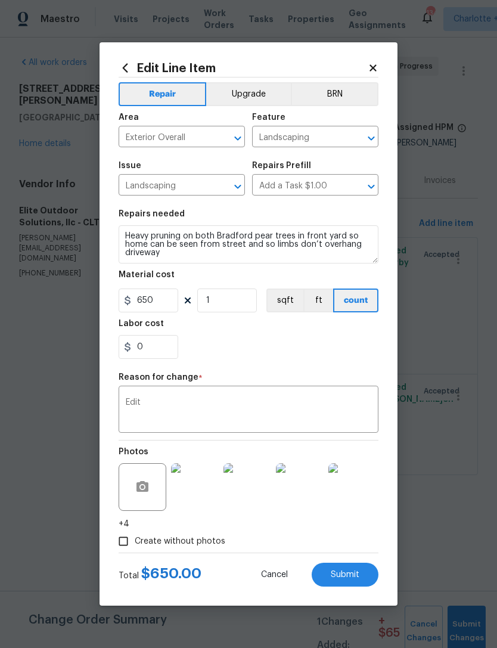
click at [341, 359] on div "0" at bounding box center [249, 347] width 260 height 24
click at [359, 579] on span "Submit" at bounding box center [345, 575] width 29 height 9
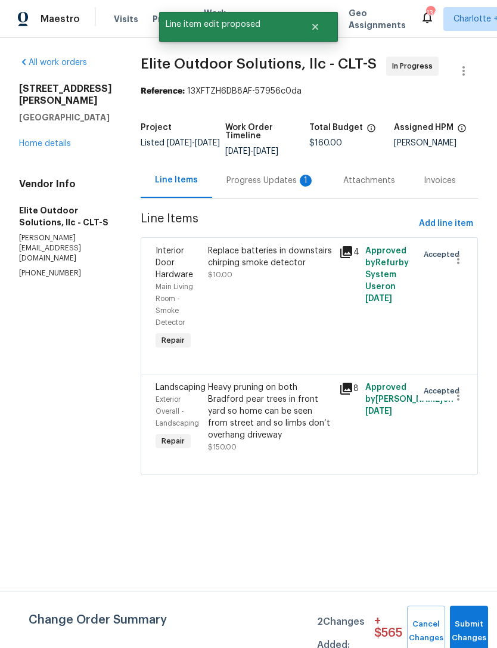
click at [301, 397] on div "Heavy pruning on both Bradford pear trees in front yard so home can be seen fro…" at bounding box center [270, 412] width 124 height 60
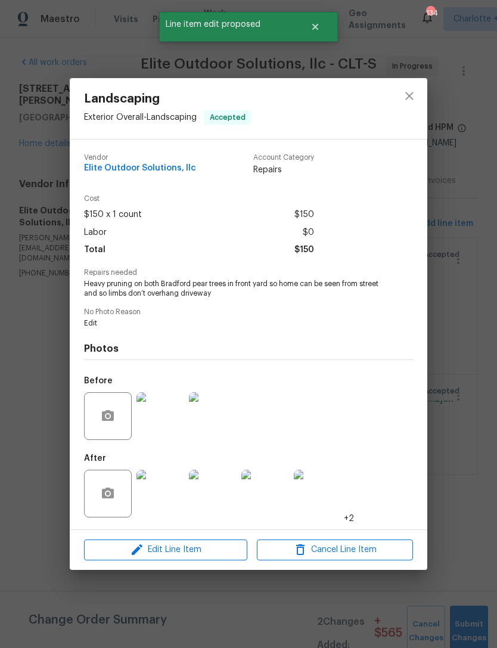
click at [162, 494] on img at bounding box center [161, 494] width 48 height 48
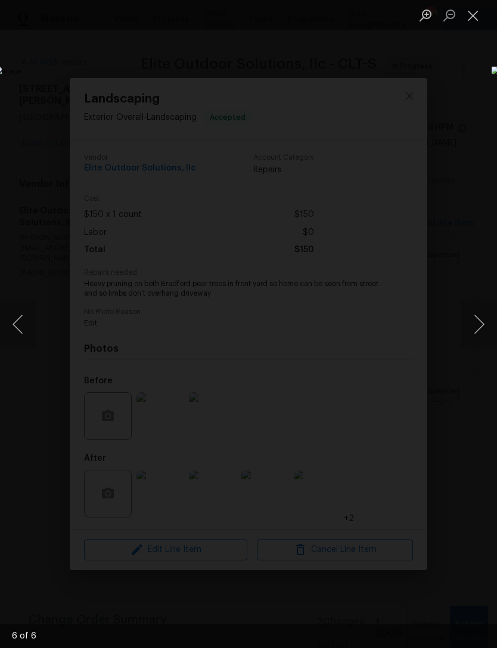
click at [386, 429] on img "Lightbox" at bounding box center [192, 323] width 395 height 515
click at [470, 13] on button "Close lightbox" at bounding box center [474, 15] width 24 height 21
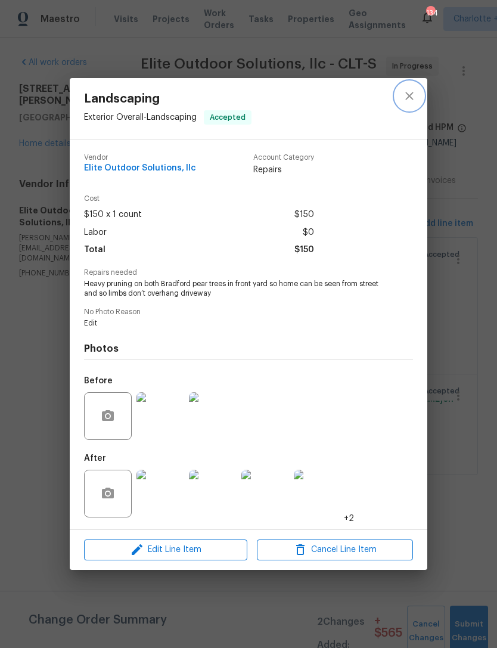
click at [413, 97] on icon "close" at bounding box center [410, 96] width 8 height 8
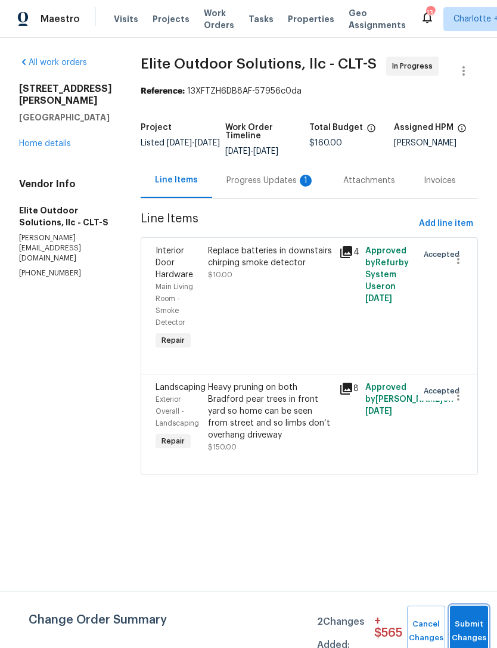
click at [473, 625] on button "Submit Changes" at bounding box center [469, 631] width 38 height 51
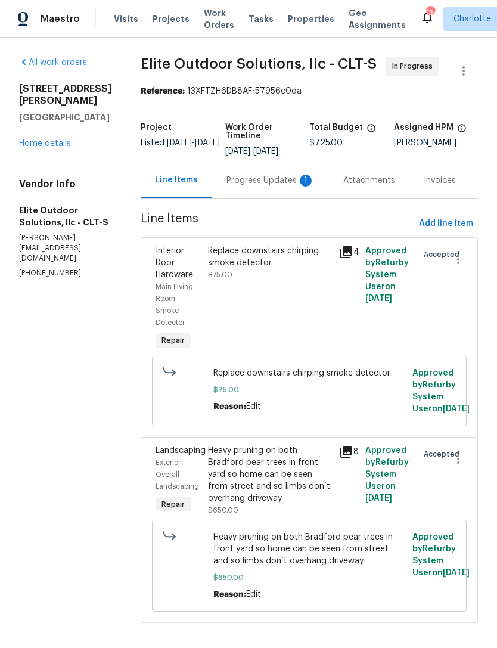
click at [278, 254] on div "Replace downstairs chirping smoke detector" at bounding box center [270, 257] width 124 height 24
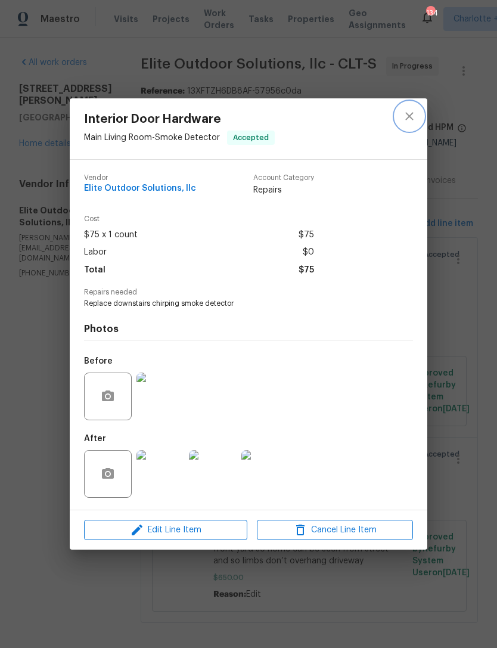
click at [415, 109] on icon "close" at bounding box center [410, 116] width 14 height 14
